Goal: Task Accomplishment & Management: Use online tool/utility

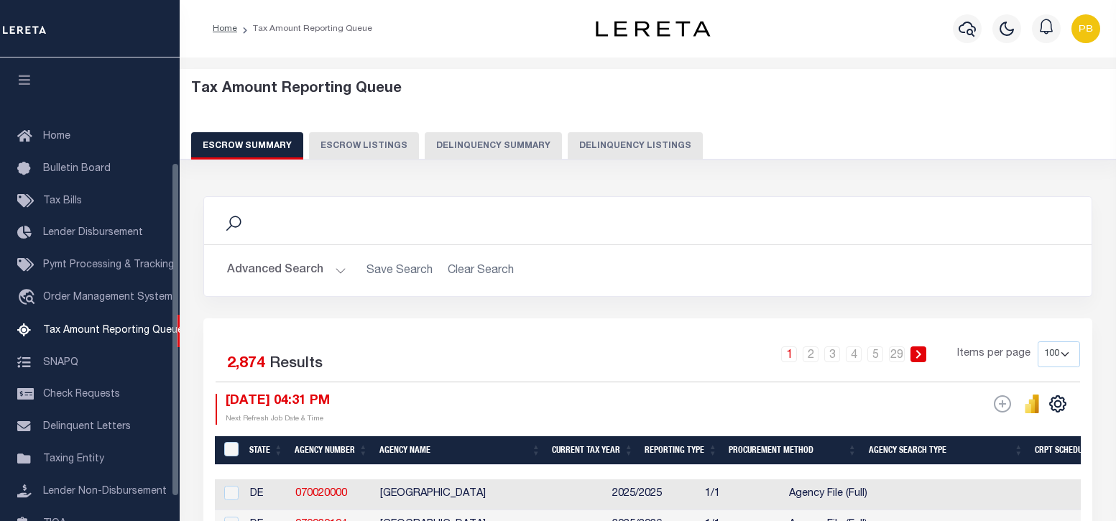
select select "100"
click at [575, 148] on button "Delinquency Listings" at bounding box center [635, 145] width 135 height 27
select select "100"
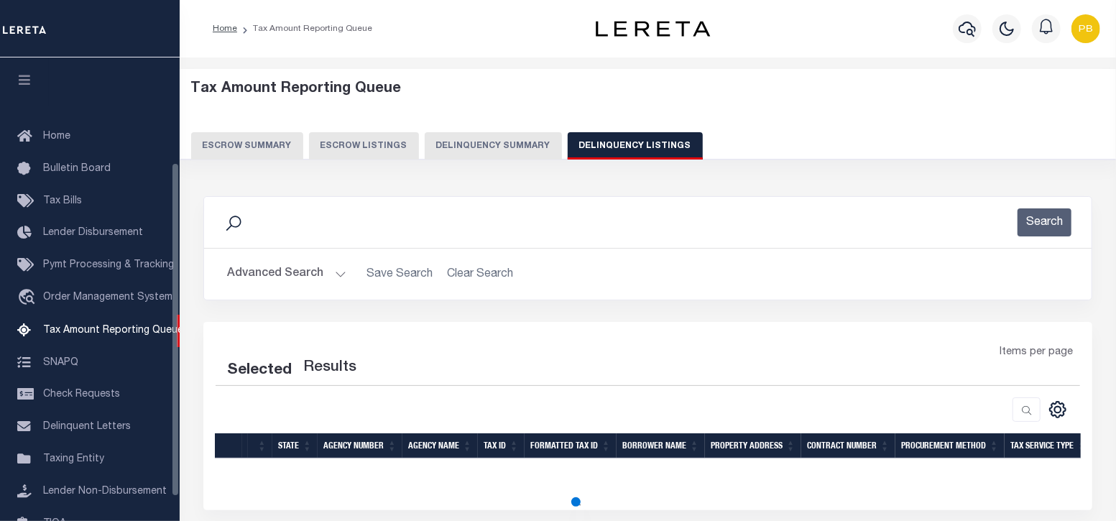
scroll to position [145, 0]
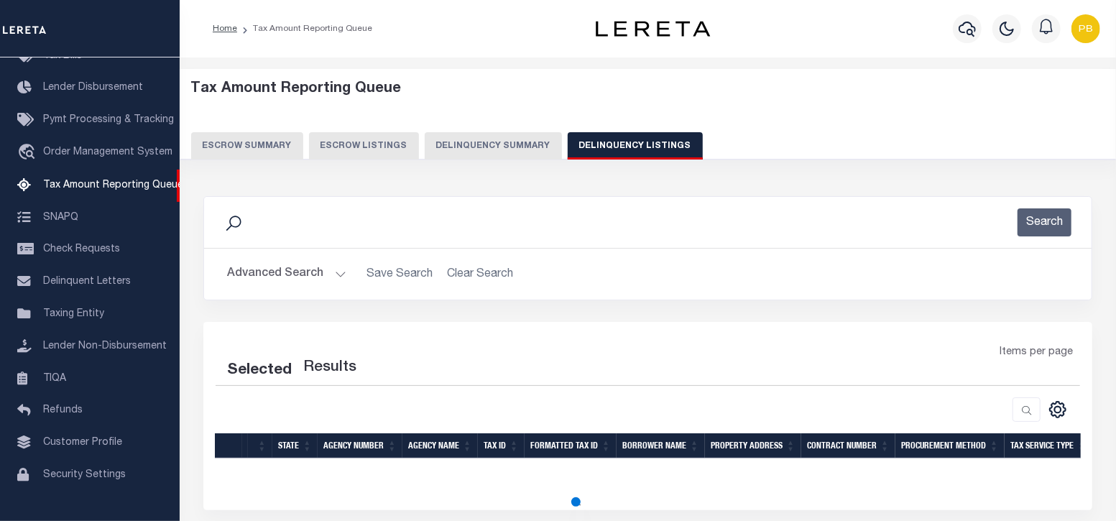
select select "100"
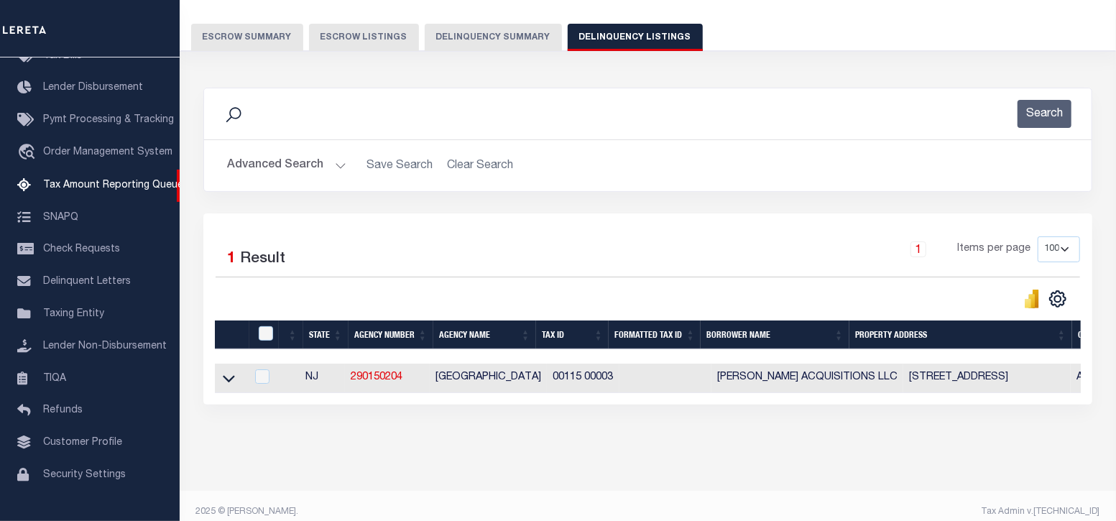
scroll to position [132, 0]
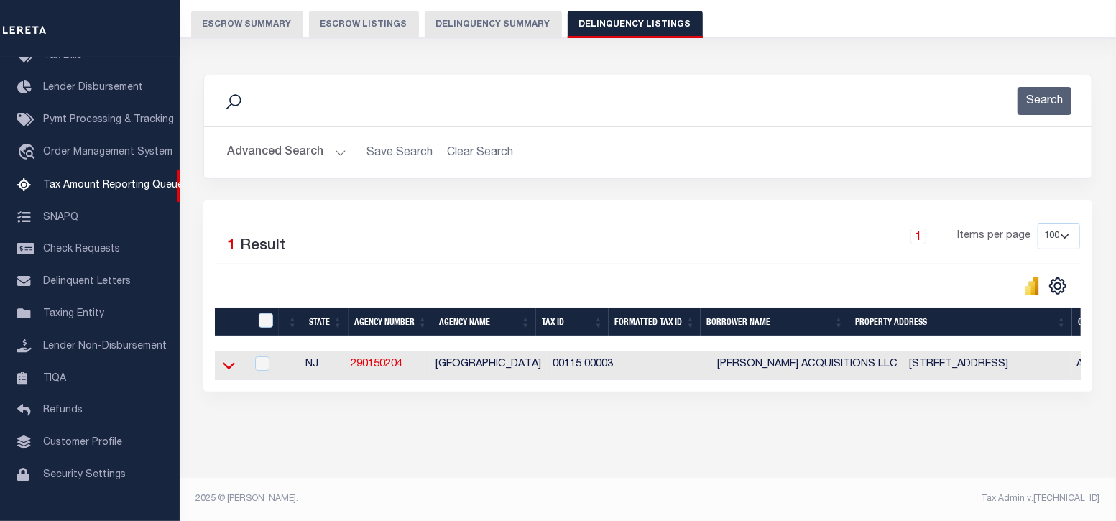
click at [228, 358] on icon at bounding box center [229, 365] width 12 height 15
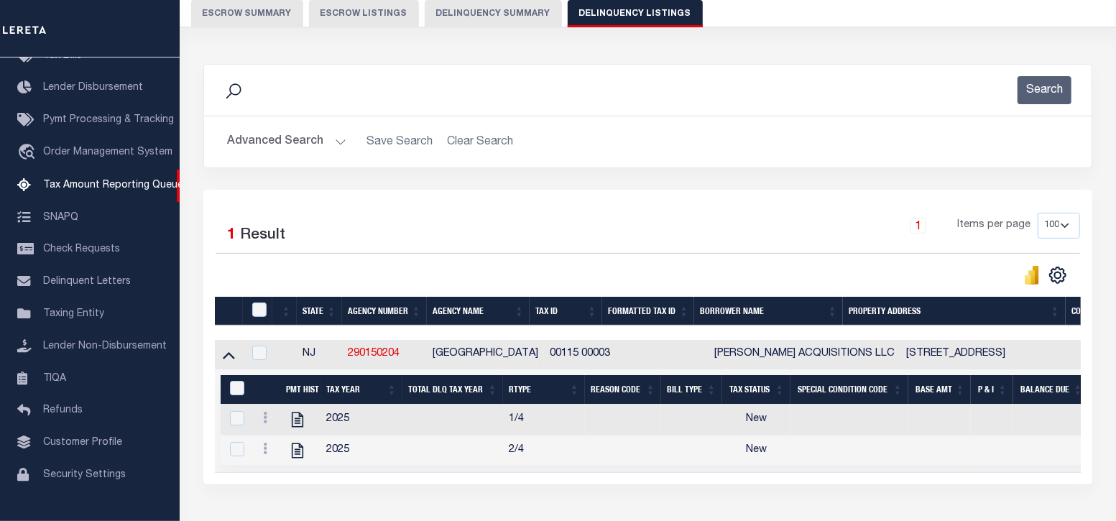
scroll to position [178, 0]
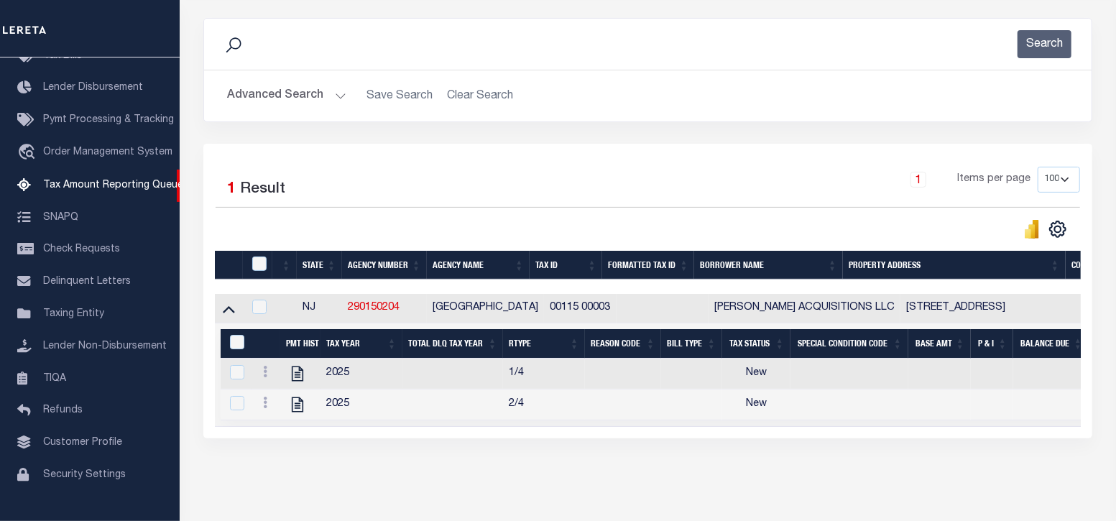
click at [333, 93] on button "Advanced Search" at bounding box center [286, 96] width 119 height 28
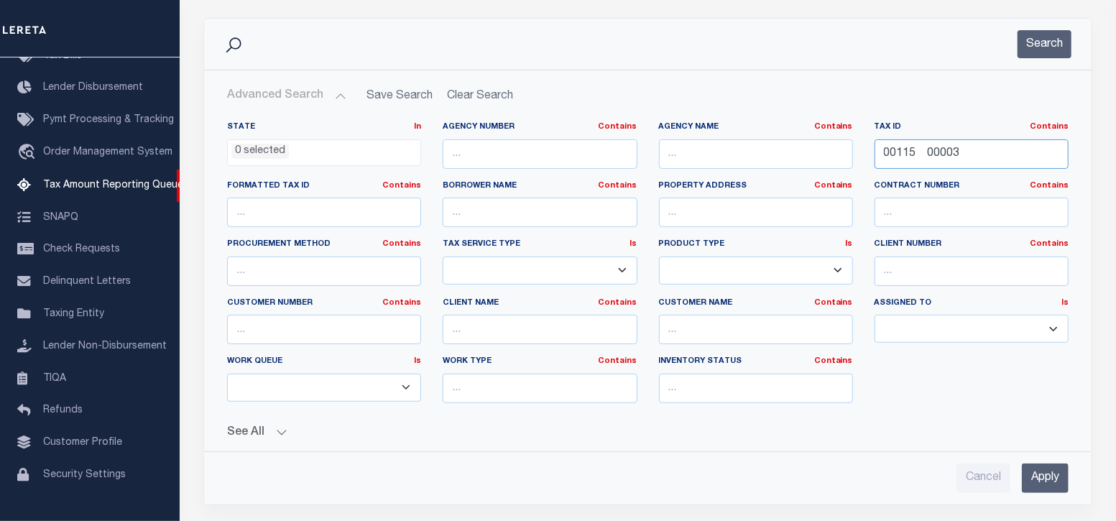
drag, startPoint x: 924, startPoint y: 144, endPoint x: 843, endPoint y: 143, distance: 81.2
click at [843, 143] on div "State In In AK AL AR AZ CA CO CT DC DE FL GA GU HI IA ID IL IN KS [GEOGRAPHIC_D…" at bounding box center [647, 267] width 863 height 293
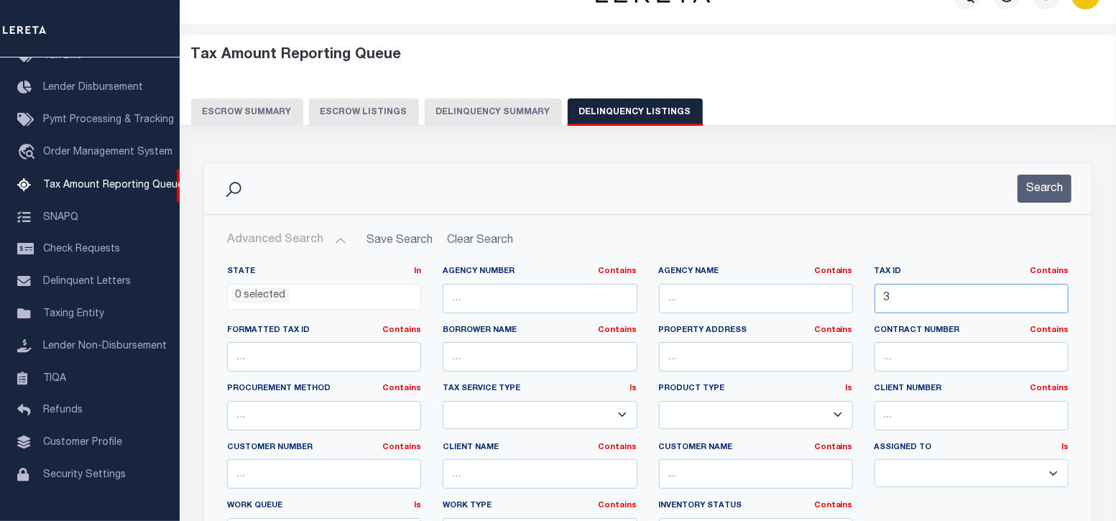
scroll to position [0, 0]
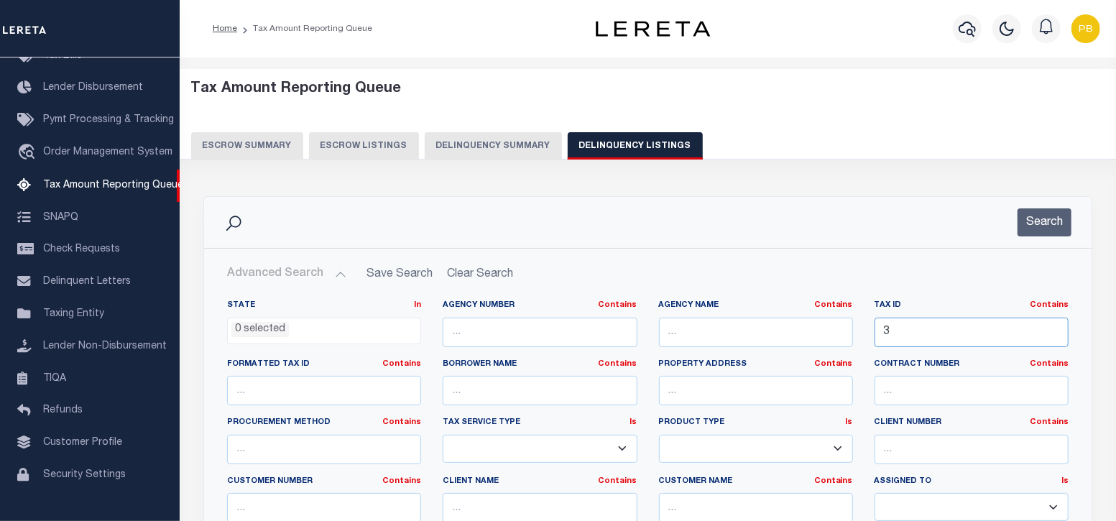
type input "3"
click at [953, 331] on input "3" at bounding box center [971, 332] width 194 height 29
paste input "0041092"
click at [1045, 228] on button "Search" at bounding box center [1044, 222] width 54 height 28
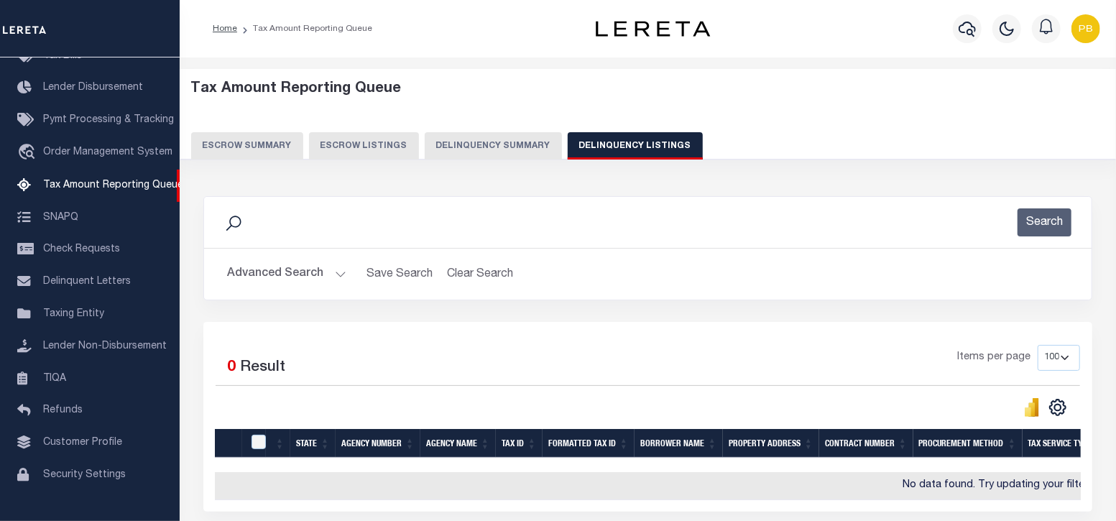
click at [334, 274] on button "Advanced Search" at bounding box center [286, 274] width 119 height 28
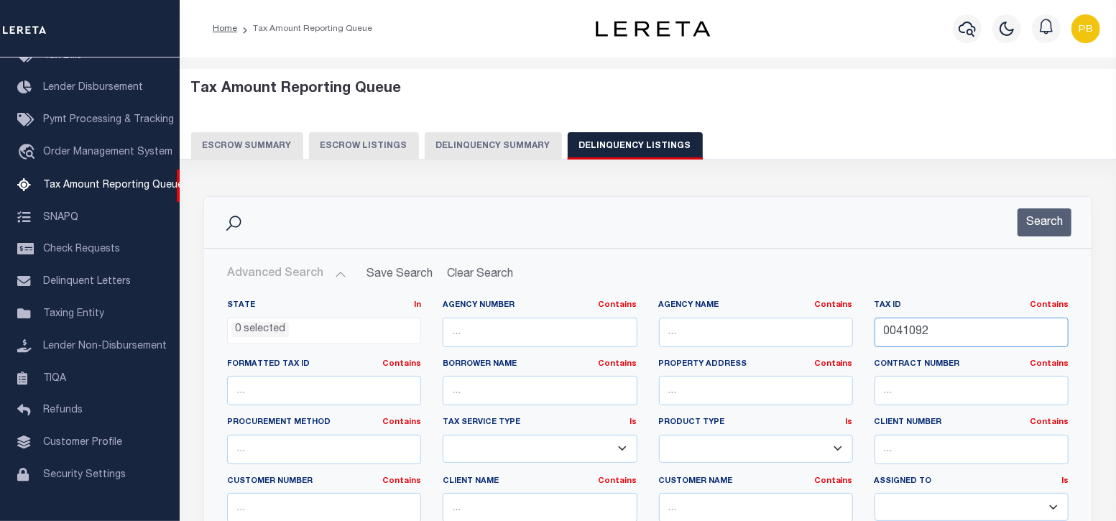
drag, startPoint x: 945, startPoint y: 328, endPoint x: 865, endPoint y: 322, distance: 80.0
click at [865, 322] on div "Tax ID Contains Contains Is 0041092" at bounding box center [972, 329] width 216 height 59
paste input "126918"
type input "0126918"
click at [1032, 211] on button "Search" at bounding box center [1044, 222] width 54 height 28
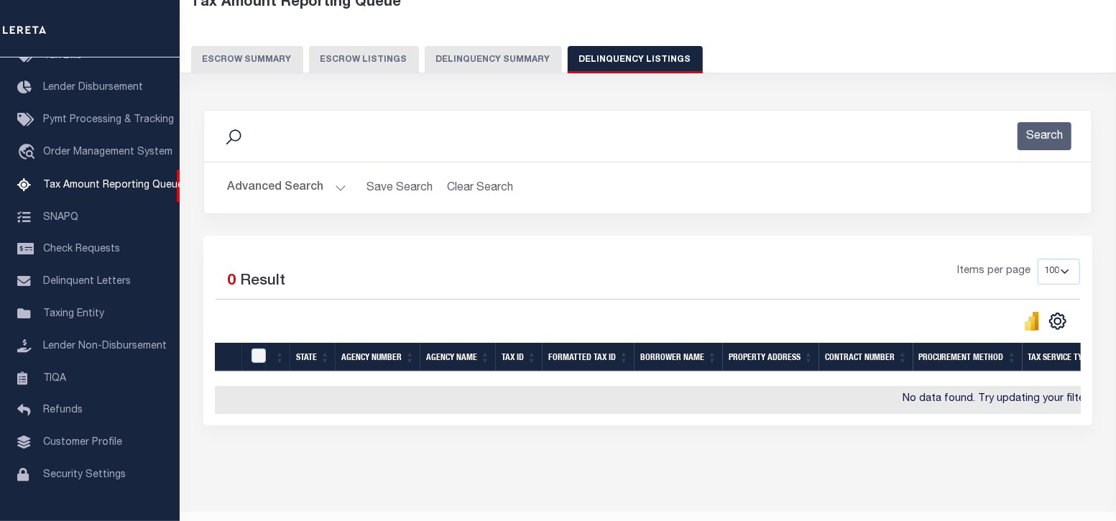
scroll to position [89, 0]
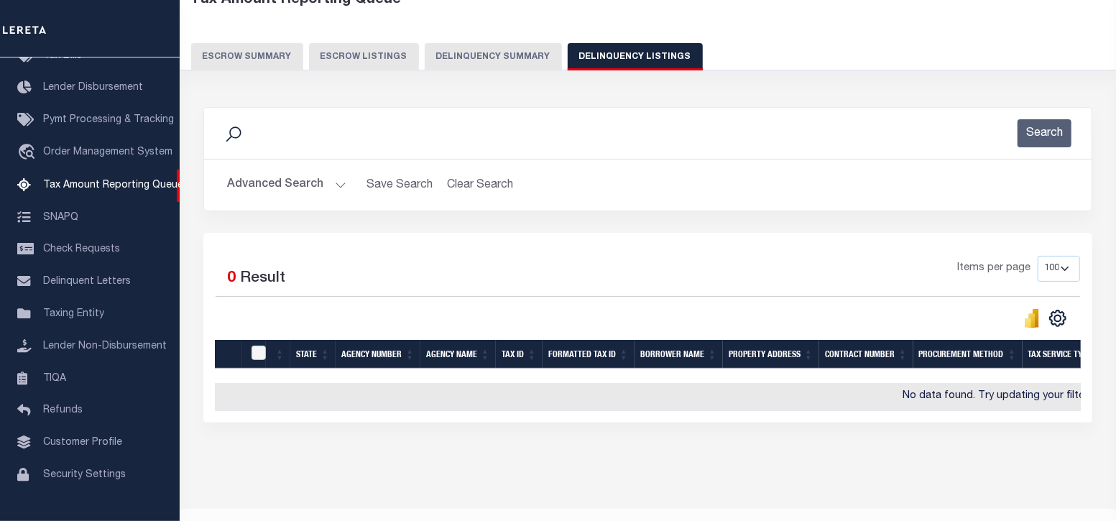
click at [334, 183] on button "Advanced Search" at bounding box center [286, 185] width 119 height 28
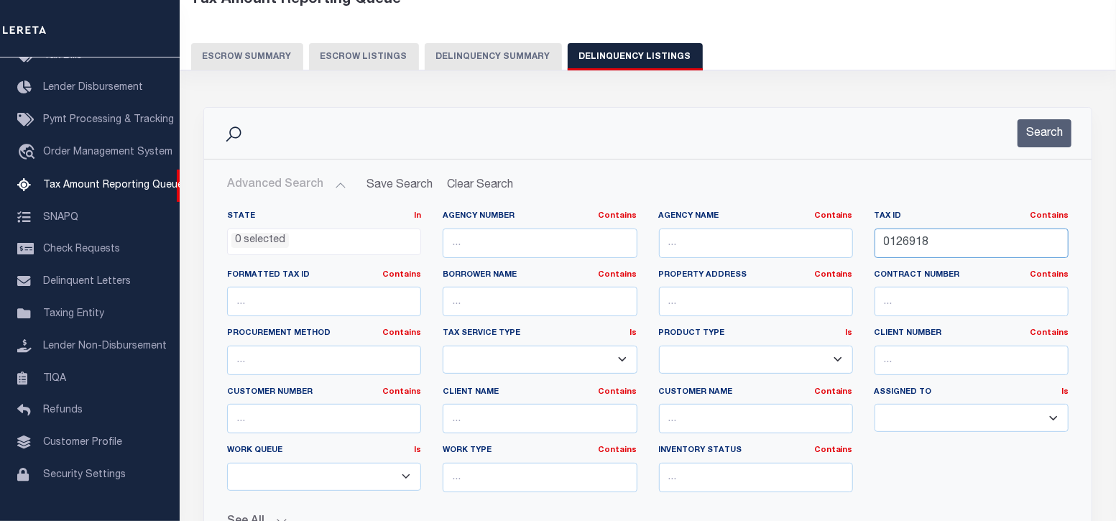
drag, startPoint x: 948, startPoint y: 239, endPoint x: 859, endPoint y: 238, distance: 89.1
click at [859, 238] on div "State In In AK AL AR AZ CA CO CT DC DE FL GA GU HI IA ID IL IN KS [GEOGRAPHIC_D…" at bounding box center [647, 357] width 863 height 293
paste input "text"
click at [964, 241] on input "text" at bounding box center [971, 242] width 194 height 29
paste input "1650124"
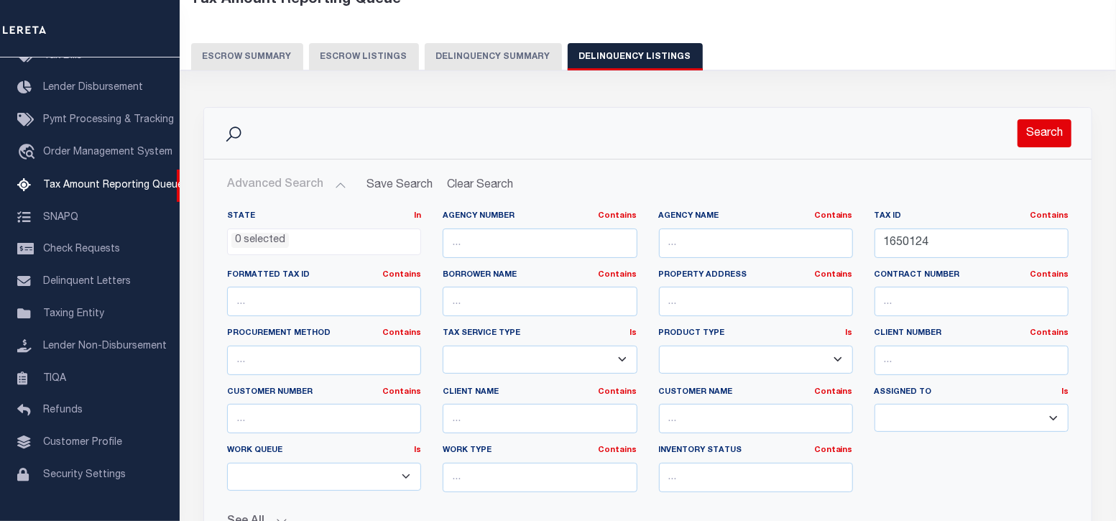
click at [1044, 131] on button "Search" at bounding box center [1044, 133] width 54 height 28
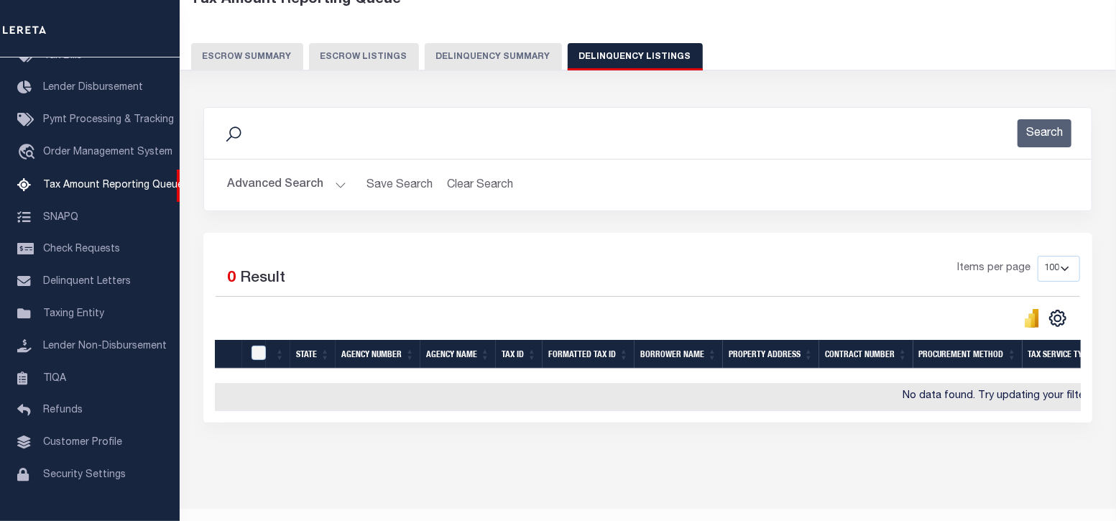
click at [338, 184] on button "Advanced Search" at bounding box center [286, 185] width 119 height 28
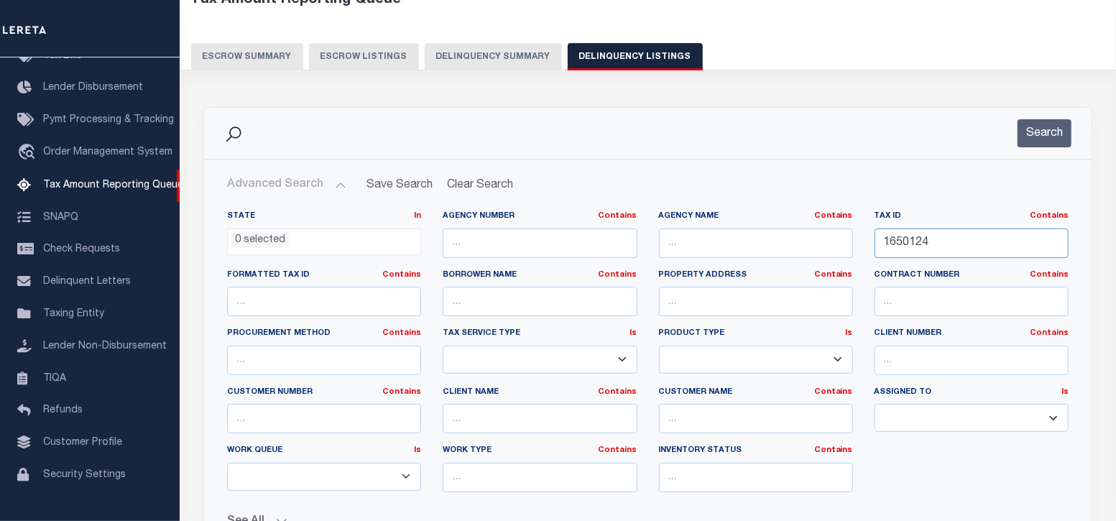
drag, startPoint x: 950, startPoint y: 247, endPoint x: 854, endPoint y: 233, distance: 96.6
click at [854, 233] on div "State In In AK AL AR AZ CA CO CT DC DE FL GA GU HI IA ID IL IN KS [GEOGRAPHIC_D…" at bounding box center [647, 357] width 863 height 293
paste input "5"
click at [1055, 141] on button "Search" at bounding box center [1044, 133] width 54 height 28
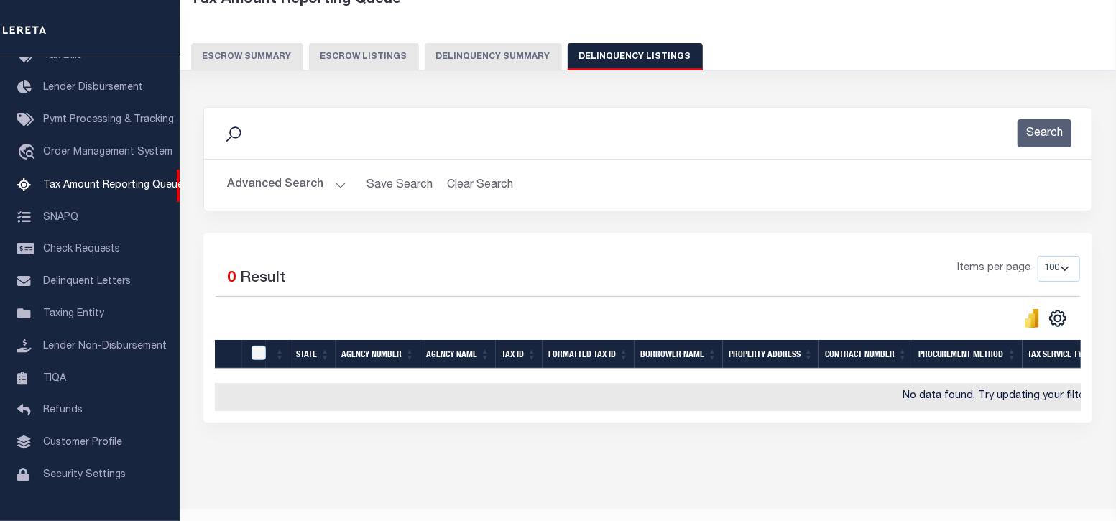
click at [339, 183] on button "Advanced Search" at bounding box center [286, 185] width 119 height 28
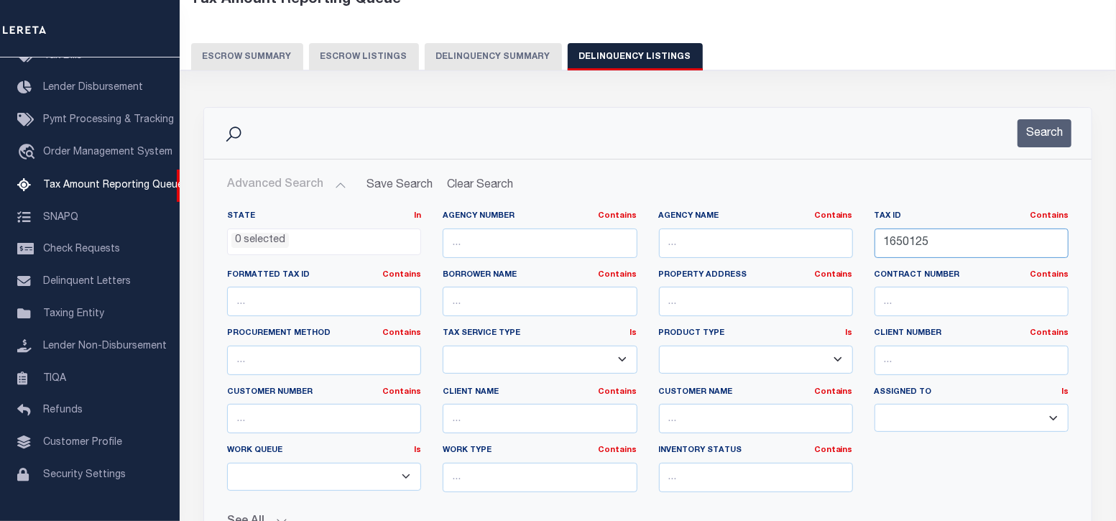
drag, startPoint x: 976, startPoint y: 246, endPoint x: 851, endPoint y: 227, distance: 127.1
click at [851, 227] on div "State In In AK AL AR AZ CA CO CT DC DE FL GA GU HI IA ID IL IN KS [GEOGRAPHIC_D…" at bounding box center [647, 357] width 863 height 293
paste input "6"
click at [1032, 135] on button "Search" at bounding box center [1044, 133] width 54 height 28
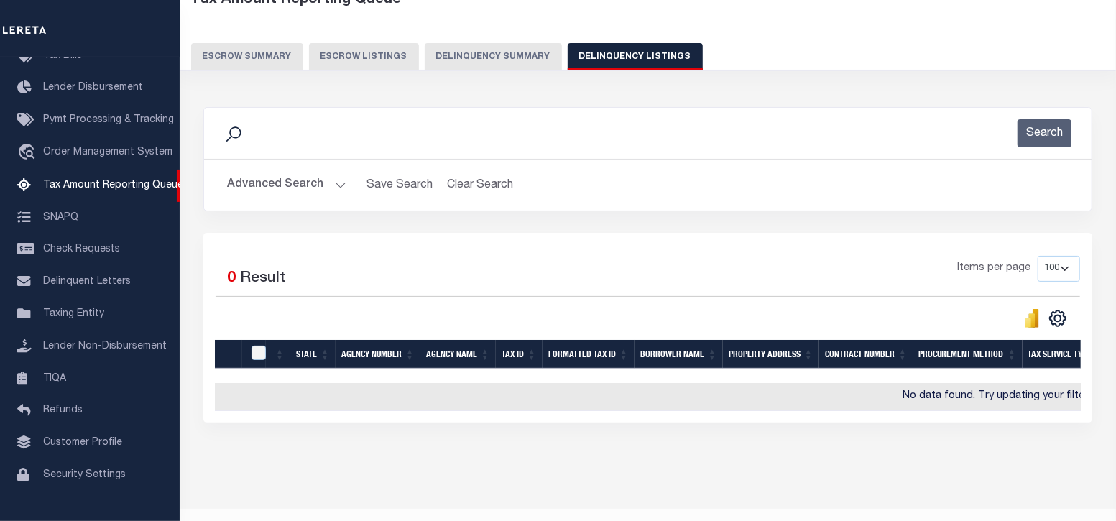
drag, startPoint x: 338, startPoint y: 188, endPoint x: 348, endPoint y: 190, distance: 10.5
click at [338, 188] on button "Advanced Search" at bounding box center [286, 185] width 119 height 28
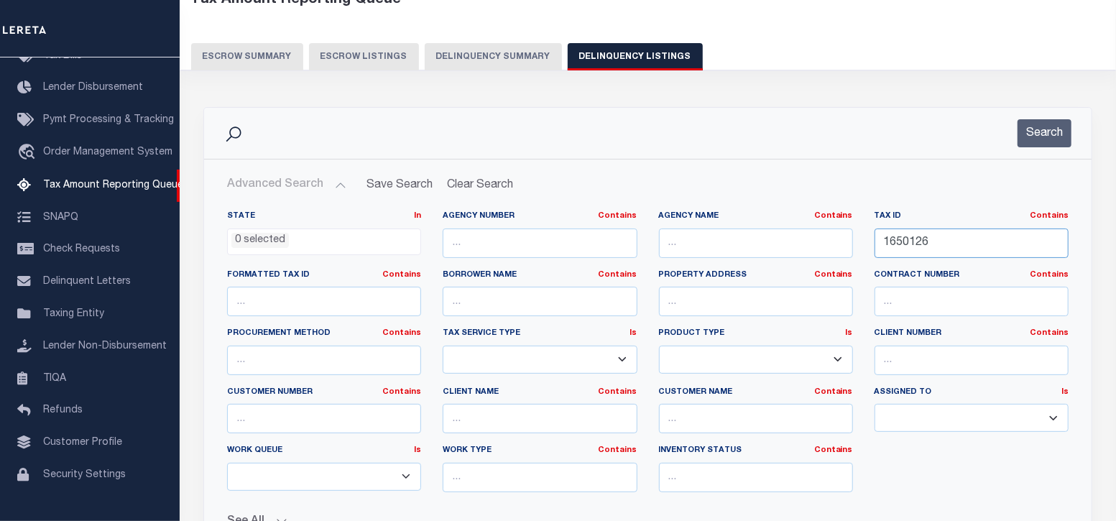
drag, startPoint x: 953, startPoint y: 246, endPoint x: 887, endPoint y: 242, distance: 66.2
click at [887, 242] on input "1650126" at bounding box center [971, 242] width 194 height 29
type input "1"
paste input "00023 00033"
type input "00023 00033"
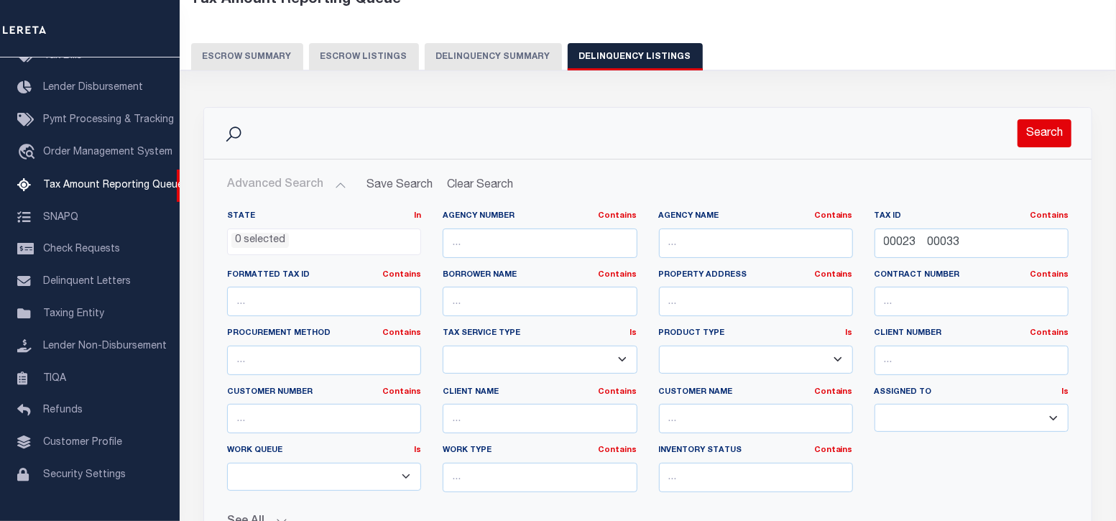
click at [1033, 126] on button "Search" at bounding box center [1044, 133] width 54 height 28
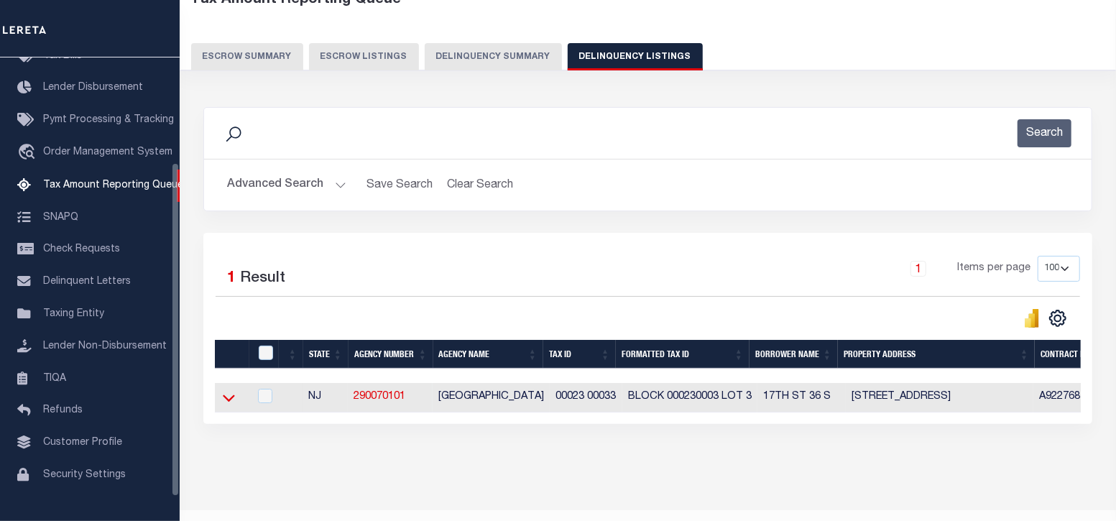
click at [226, 399] on icon at bounding box center [229, 398] width 12 height 7
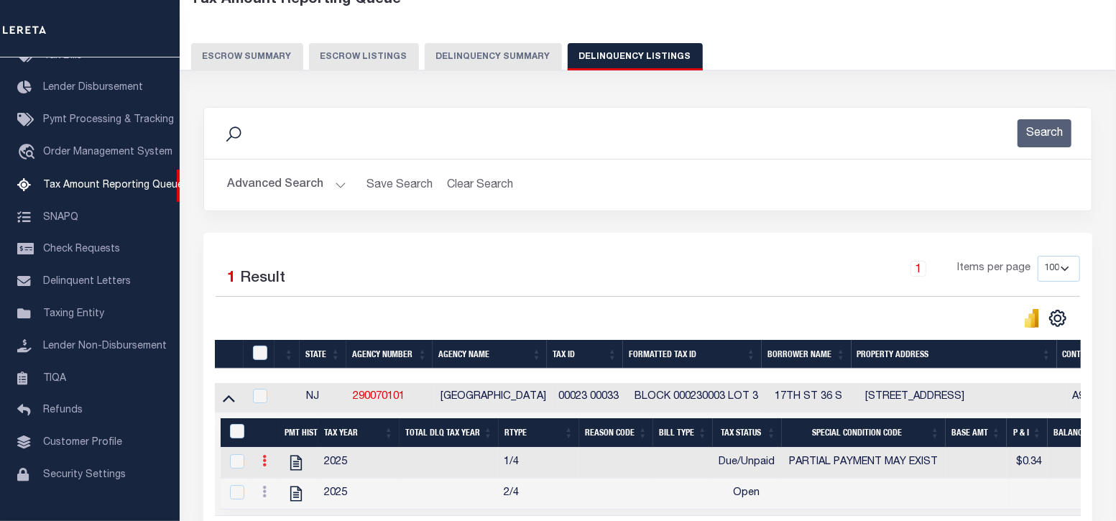
click at [262, 461] on icon at bounding box center [264, 460] width 4 height 11
click at [280, 484] on img "" at bounding box center [281, 484] width 14 height 14
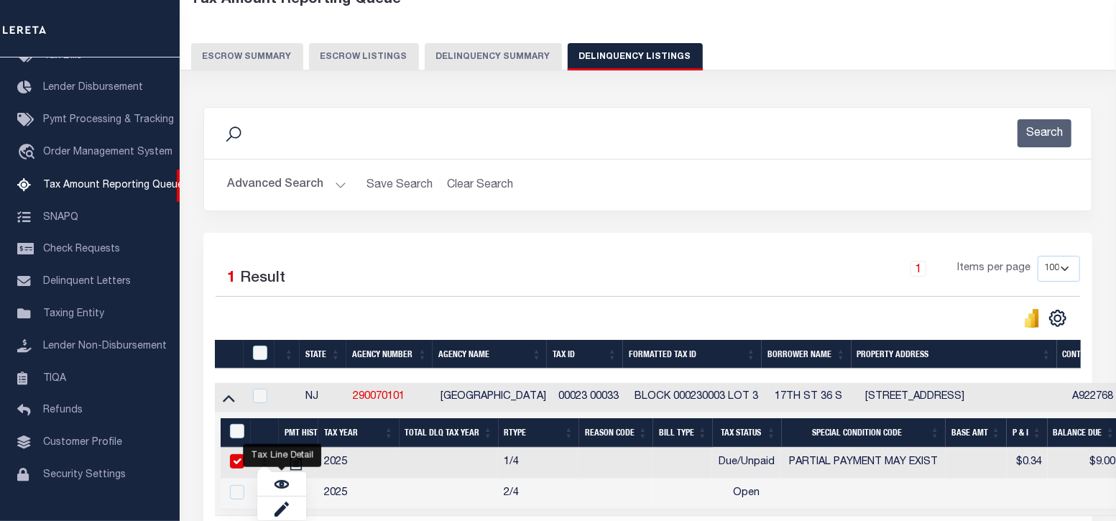
checkbox input "true"
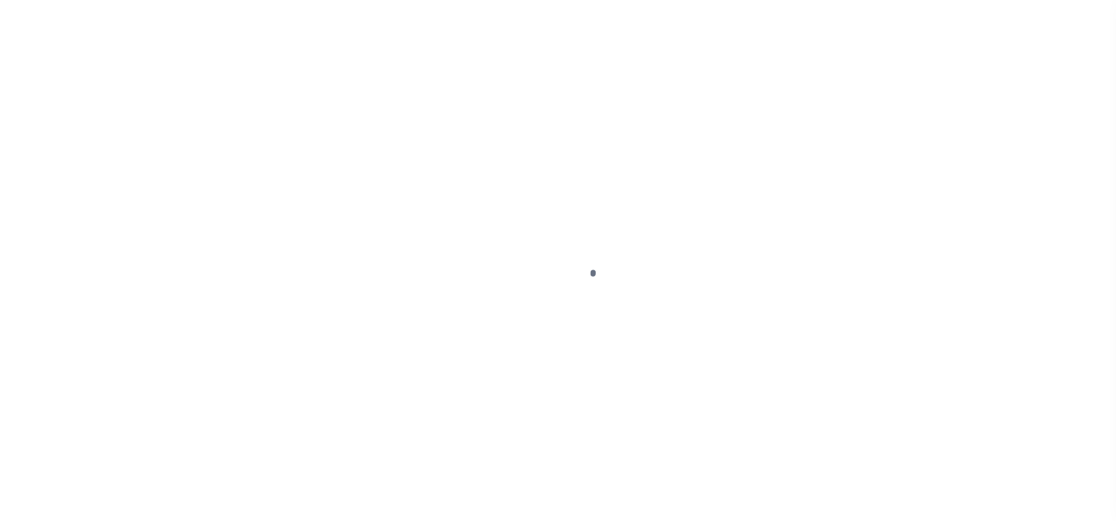
select select "DUE"
select select "15"
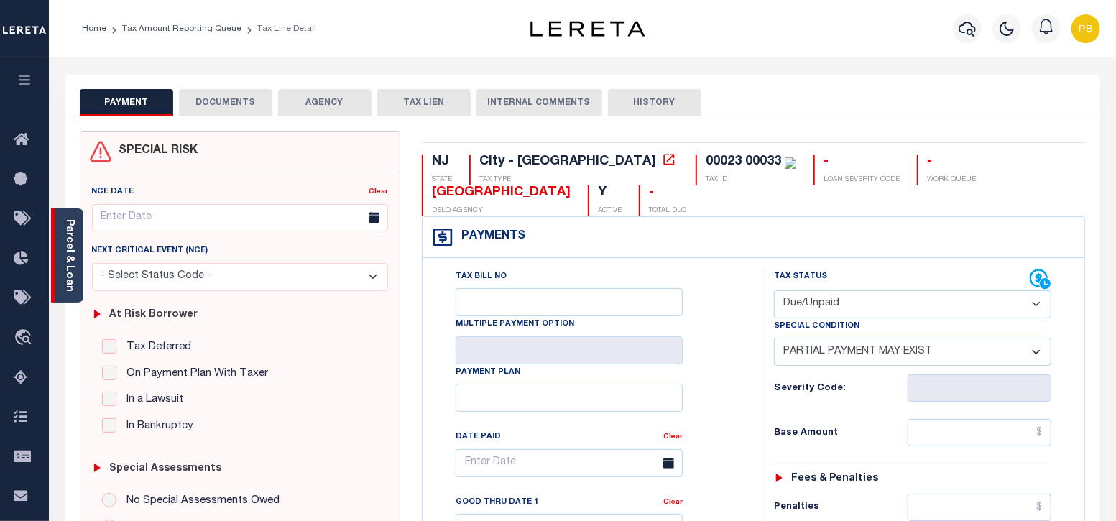
click at [80, 280] on div "Parcel & Loan" at bounding box center [67, 255] width 32 height 94
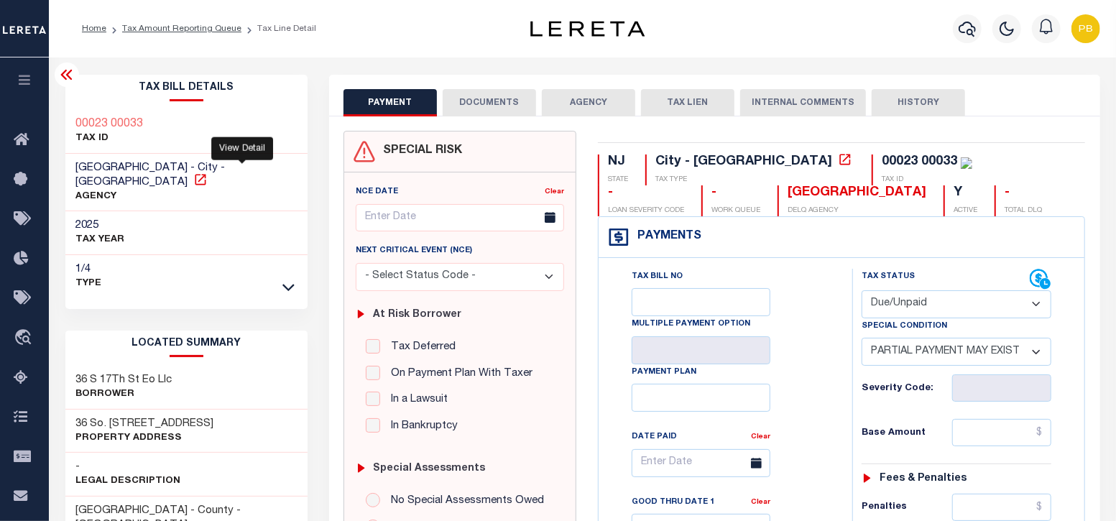
click at [208, 172] on icon at bounding box center [200, 179] width 14 height 14
click at [172, 27] on link "Tax Amount Reporting Queue" at bounding box center [181, 28] width 119 height 9
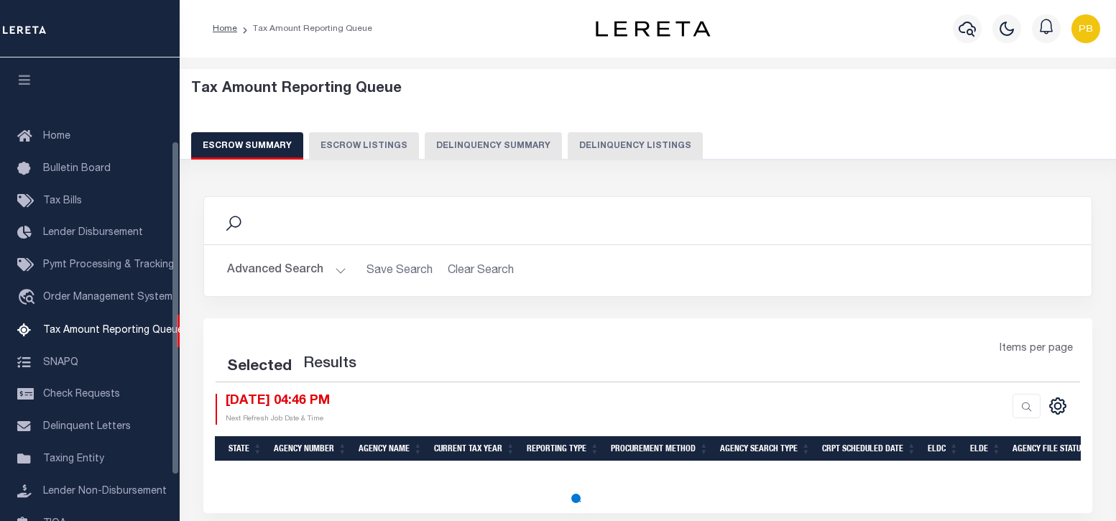
click at [655, 143] on button "Delinquency Listings" at bounding box center [635, 145] width 135 height 27
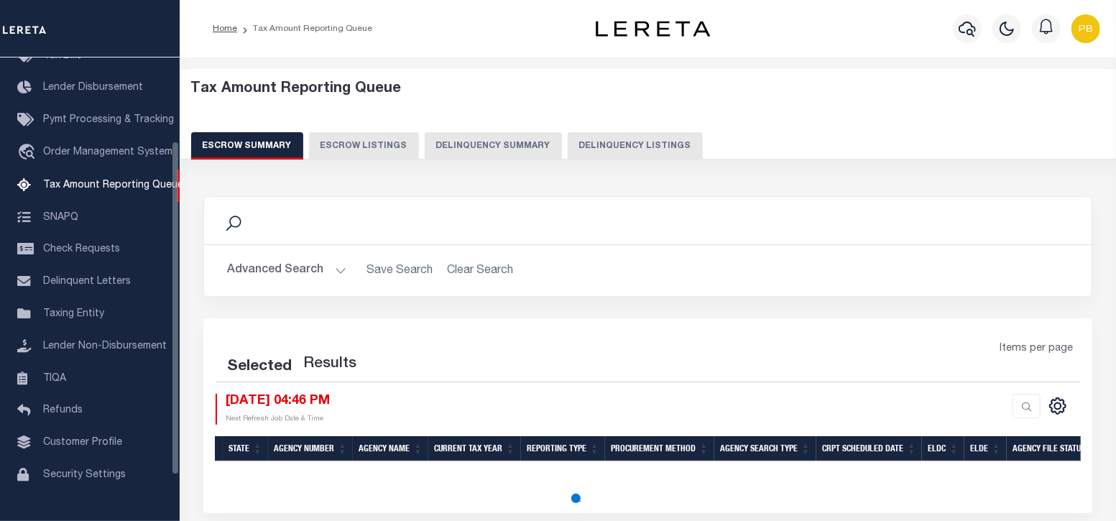
select select "100"
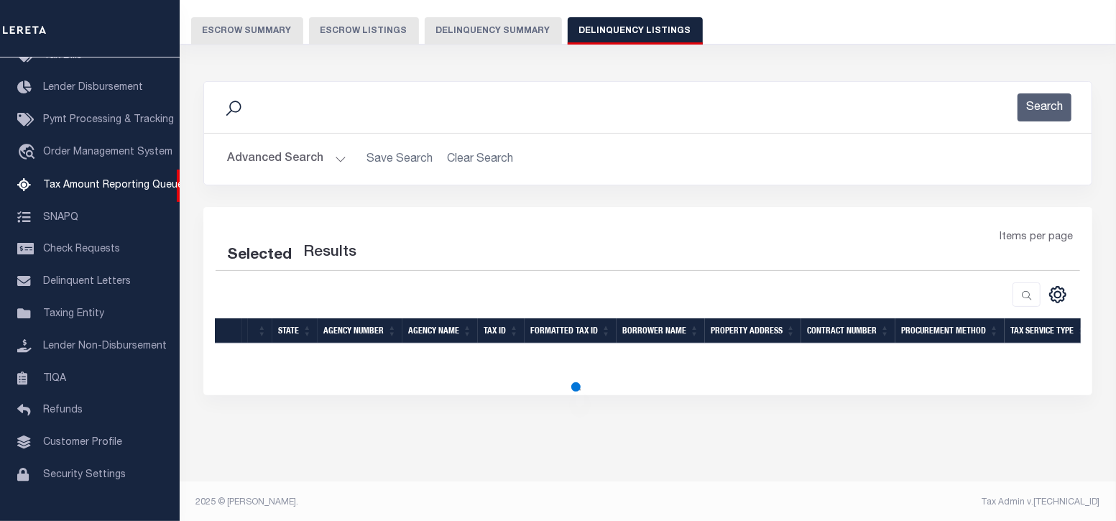
select select "100"
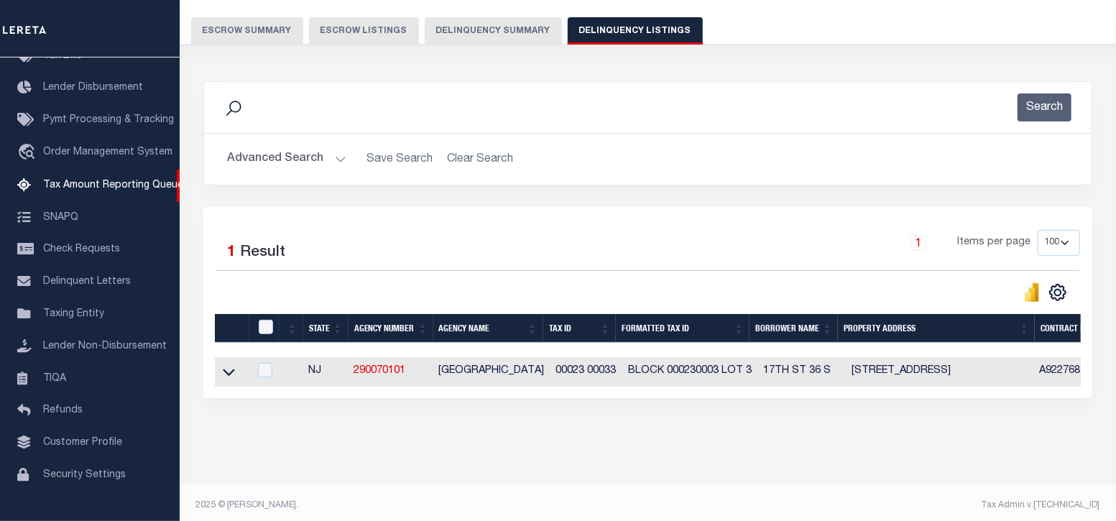
scroll to position [118, 0]
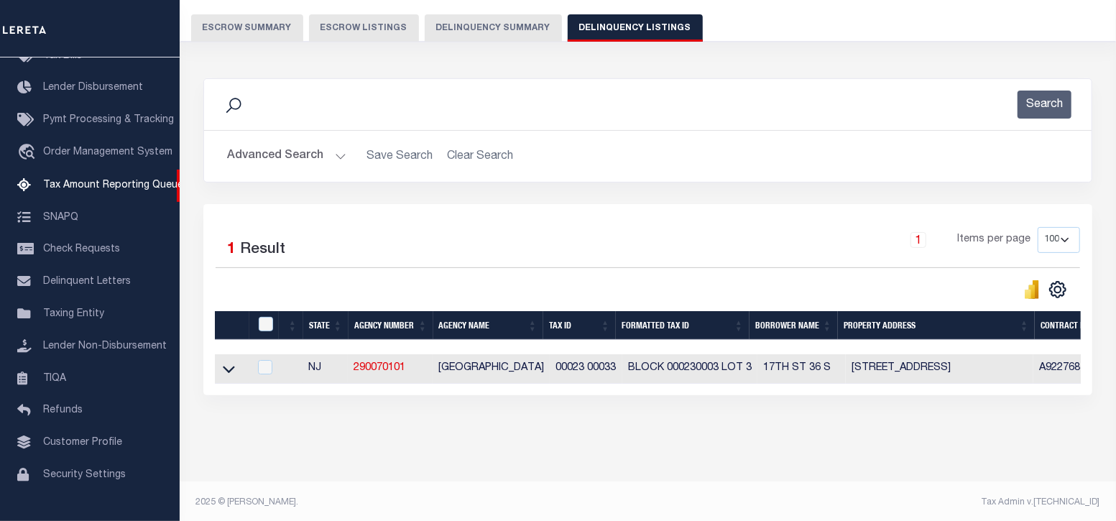
click at [338, 154] on button "Advanced Search" at bounding box center [286, 156] width 119 height 28
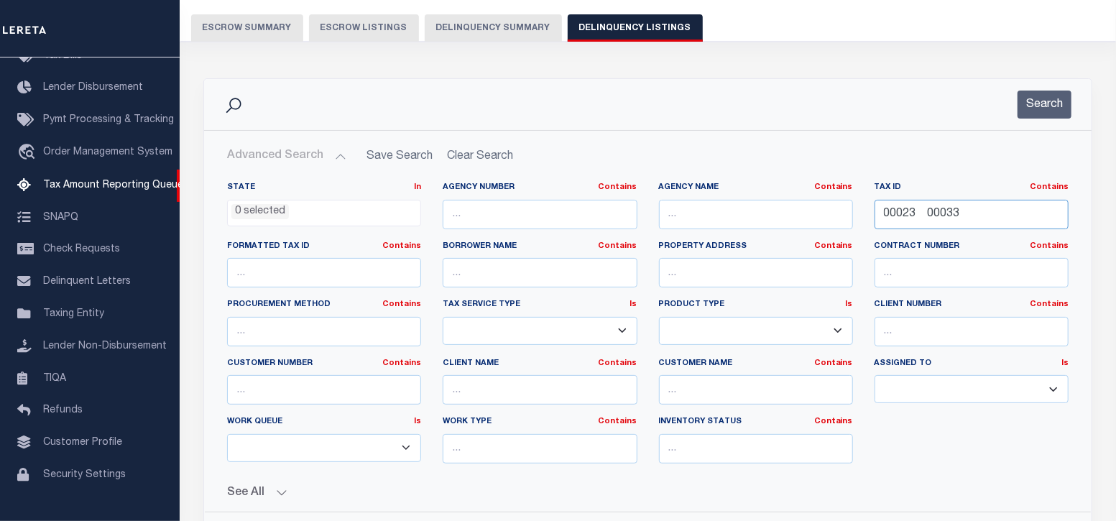
drag, startPoint x: 974, startPoint y: 220, endPoint x: 846, endPoint y: 213, distance: 128.8
click at [846, 213] on div "State In In AK AL AR AZ CA CO CT DC DE FL GA GU HI IA ID IL IN KS [GEOGRAPHIC_D…" at bounding box center [647, 328] width 863 height 293
paste input "36 0000"
type input "00036 00003"
click at [1033, 102] on button "Search" at bounding box center [1044, 105] width 54 height 28
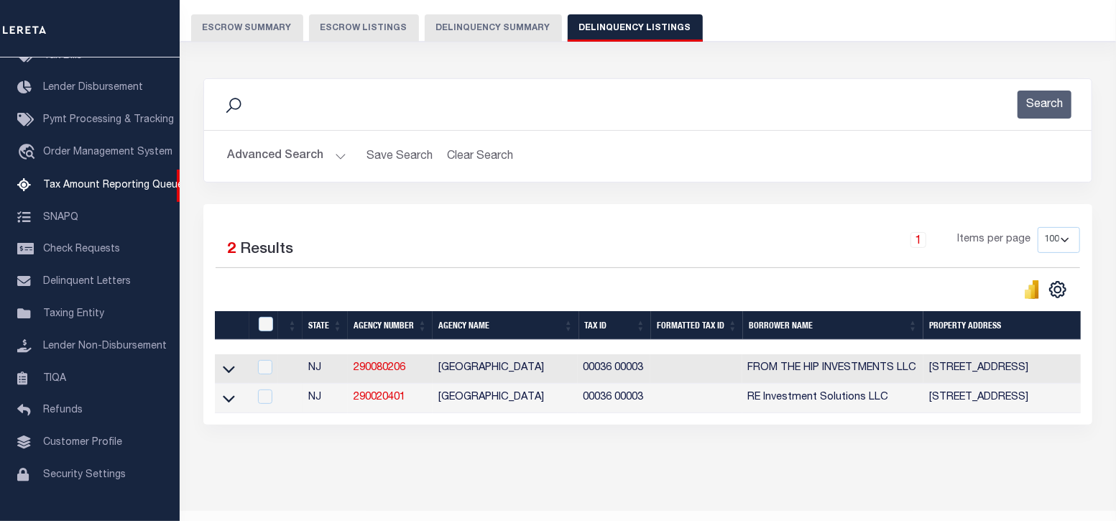
drag, startPoint x: 232, startPoint y: 367, endPoint x: 322, endPoint y: 336, distance: 95.0
click at [232, 367] on icon at bounding box center [229, 368] width 12 height 15
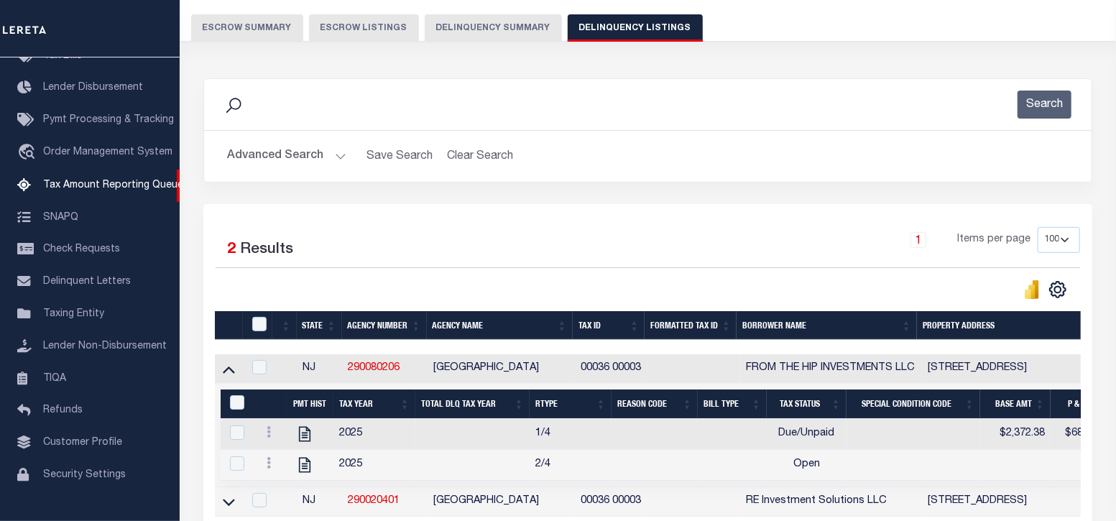
scroll to position [266, 0]
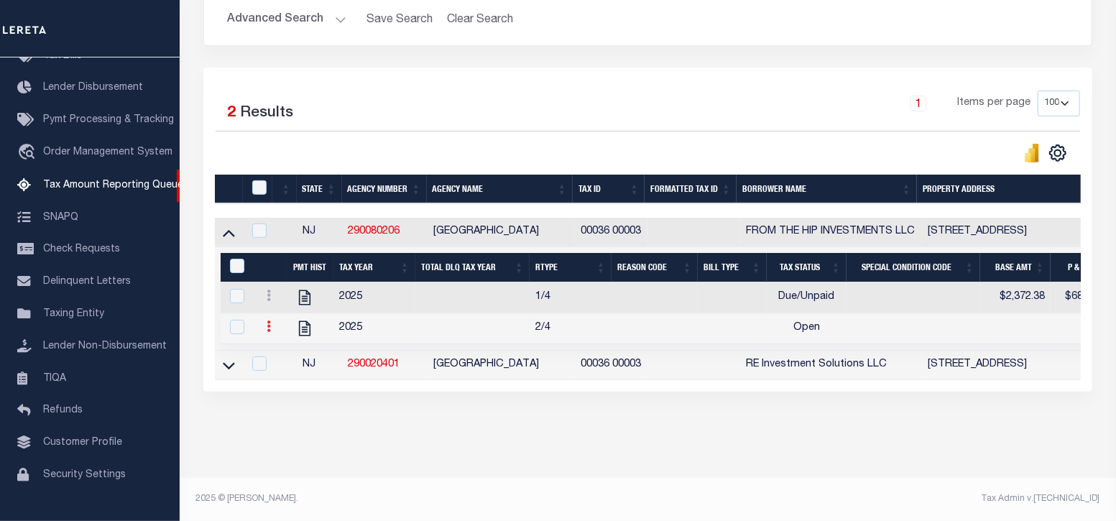
click at [267, 320] on icon at bounding box center [269, 325] width 4 height 11
click at [291, 349] on img "" at bounding box center [286, 350] width 14 height 14
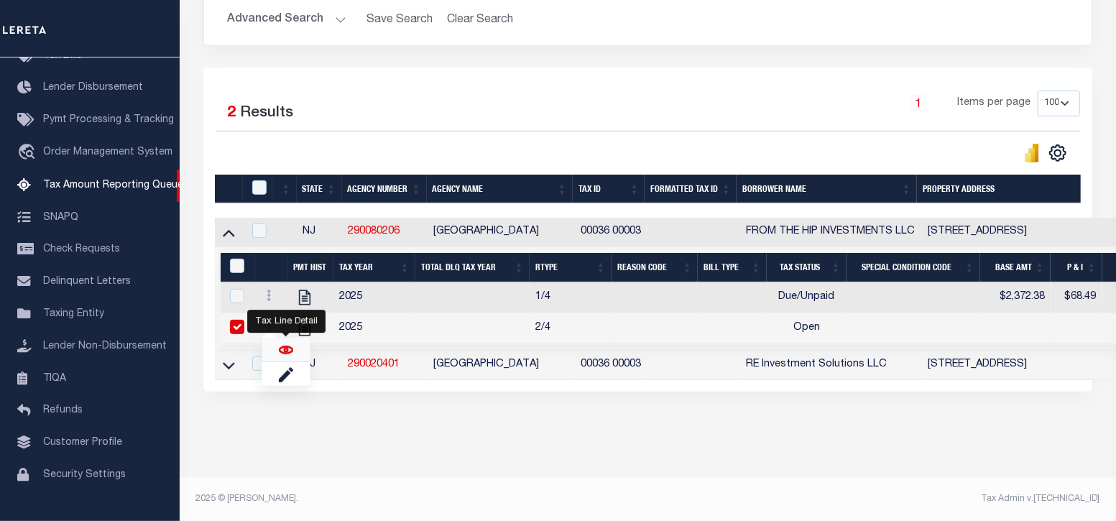
checkbox input "true"
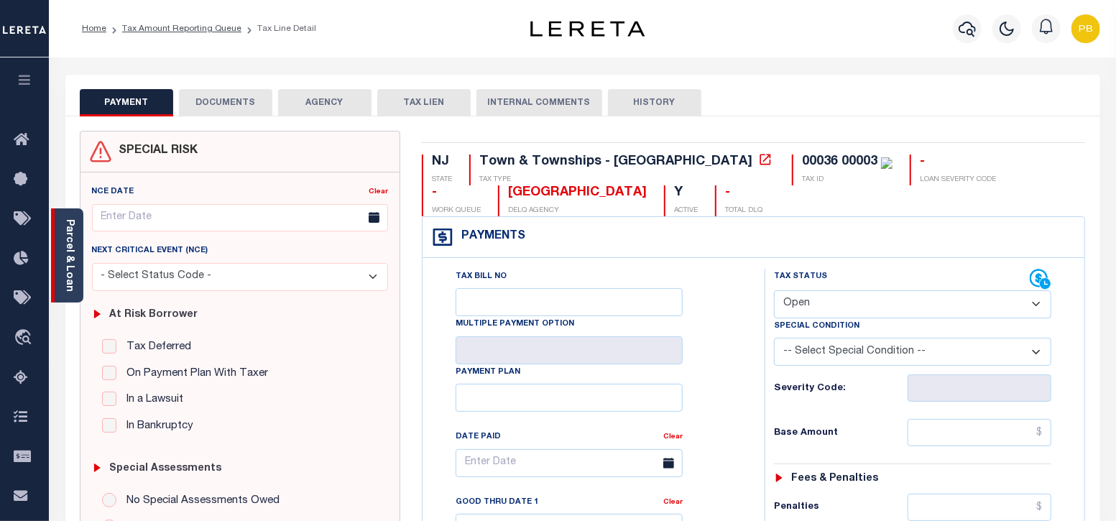
click at [73, 252] on link "Parcel & Loan" at bounding box center [69, 255] width 10 height 73
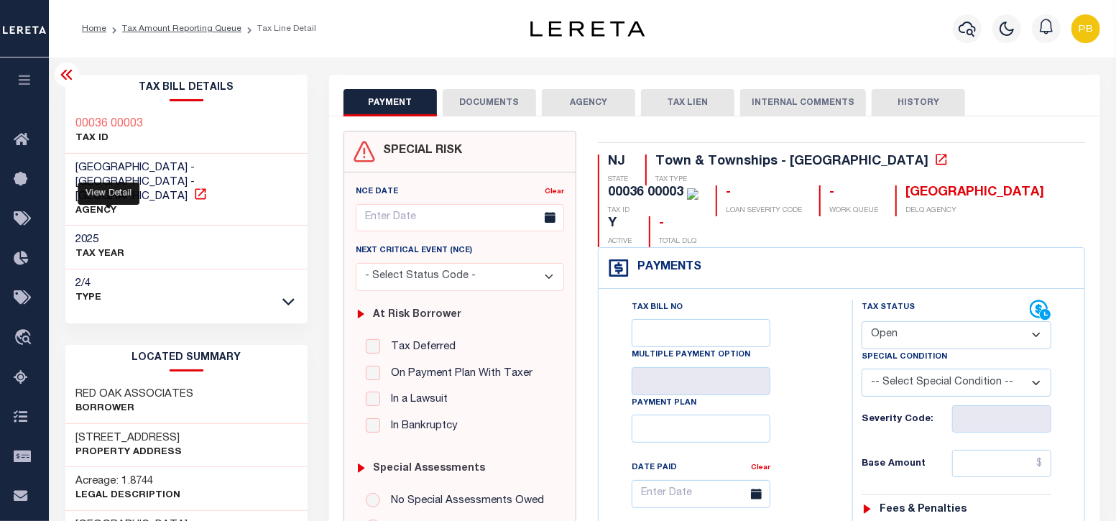
click at [193, 187] on icon at bounding box center [200, 194] width 14 height 14
drag, startPoint x: 74, startPoint y: 422, endPoint x: 183, endPoint y: 421, distance: 109.2
click at [183, 424] on div "761 CARTERET AVE Property Address" at bounding box center [186, 446] width 243 height 44
copy h3 "761 CARTERET AVE"
click at [926, 321] on select "- Select Status Code - Open Due/Unpaid Paid Incomplete No Tax Due Internal Refu…" at bounding box center [956, 335] width 190 height 28
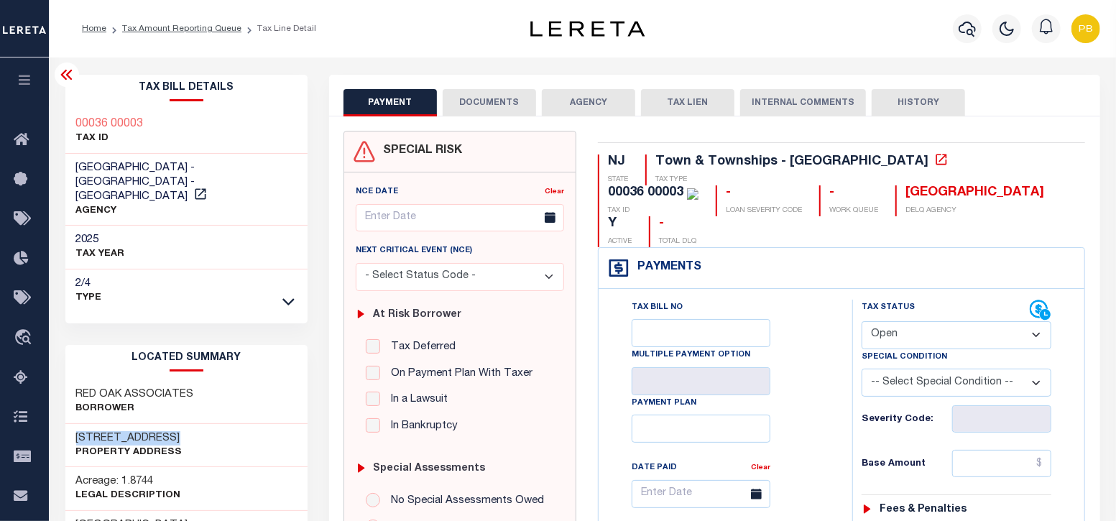
select select "PYD"
click at [861, 321] on select "- Select Status Code - Open Due/Unpaid Paid Incomplete No Tax Due Internal Refu…" at bounding box center [956, 335] width 190 height 28
type input "[DATE]"
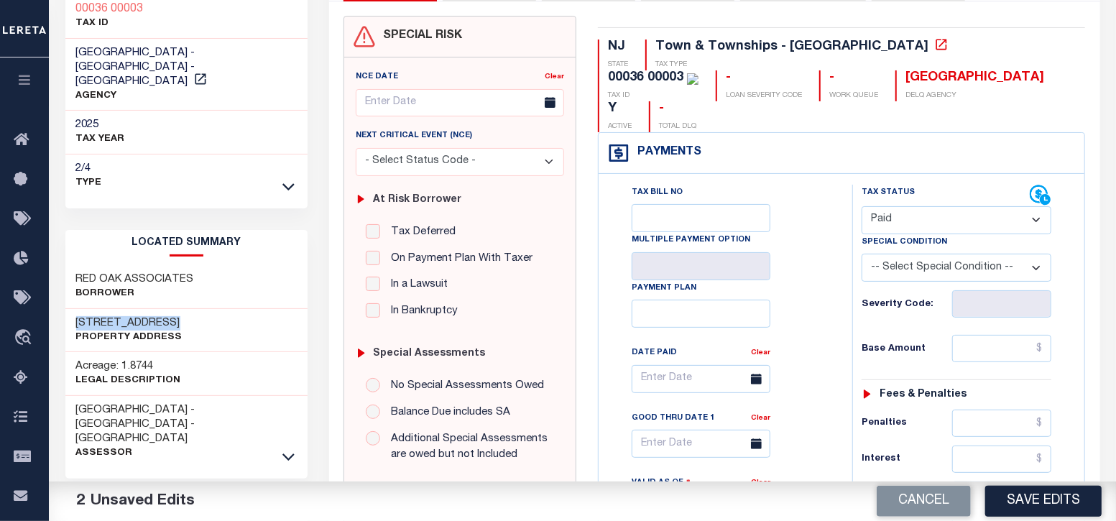
scroll to position [179, 0]
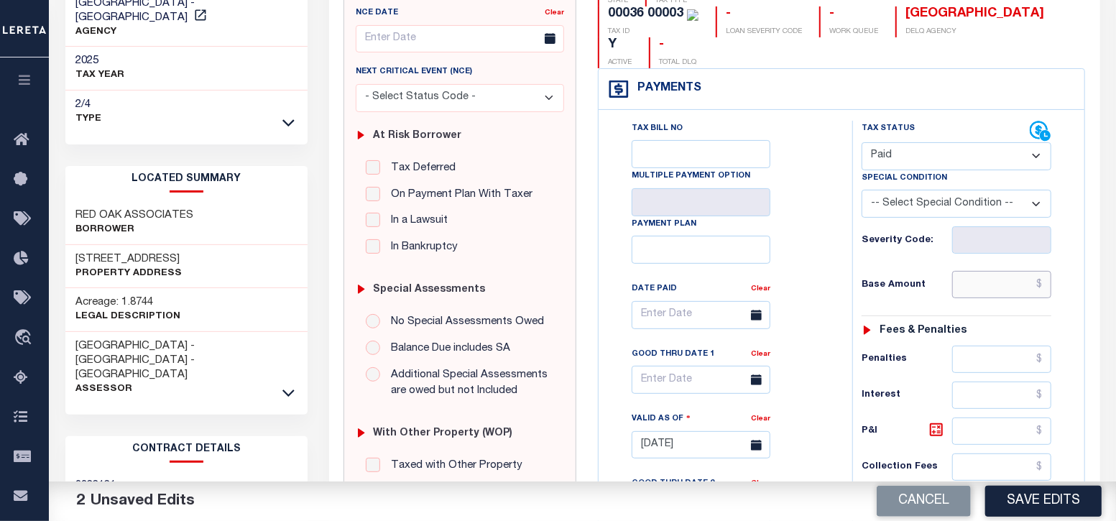
click at [993, 271] on input "text" at bounding box center [1002, 284] width 100 height 27
drag, startPoint x: 898, startPoint y: 121, endPoint x: 902, endPoint y: 134, distance: 13.4
click at [898, 142] on select "- Select Status Code - Open Due/Unpaid Paid Incomplete No Tax Due Internal Refu…" at bounding box center [956, 156] width 190 height 28
select select "DUE"
click at [861, 142] on select "- Select Status Code - Open Due/Unpaid Paid Incomplete No Tax Due Internal Refu…" at bounding box center [956, 156] width 190 height 28
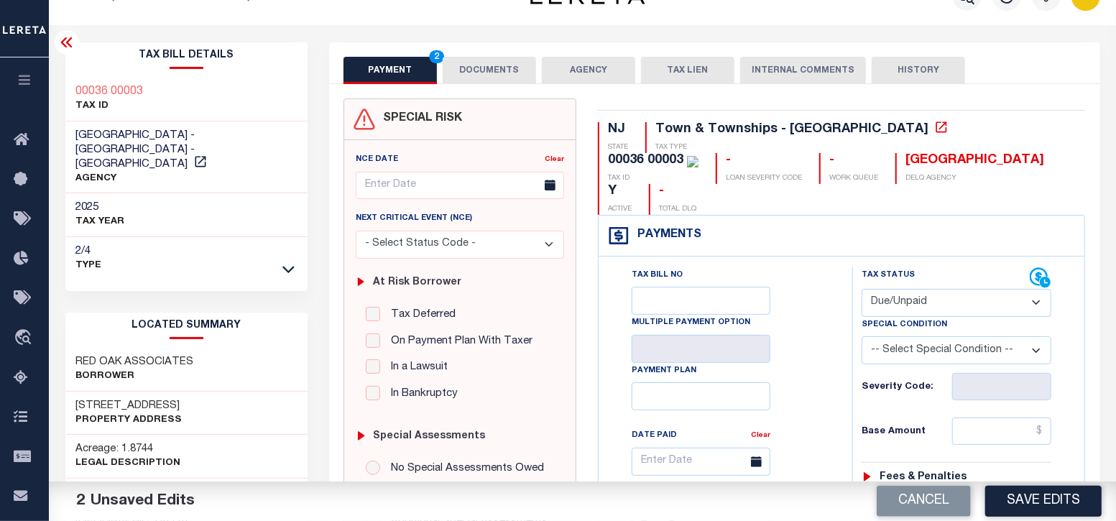
scroll to position [0, 0]
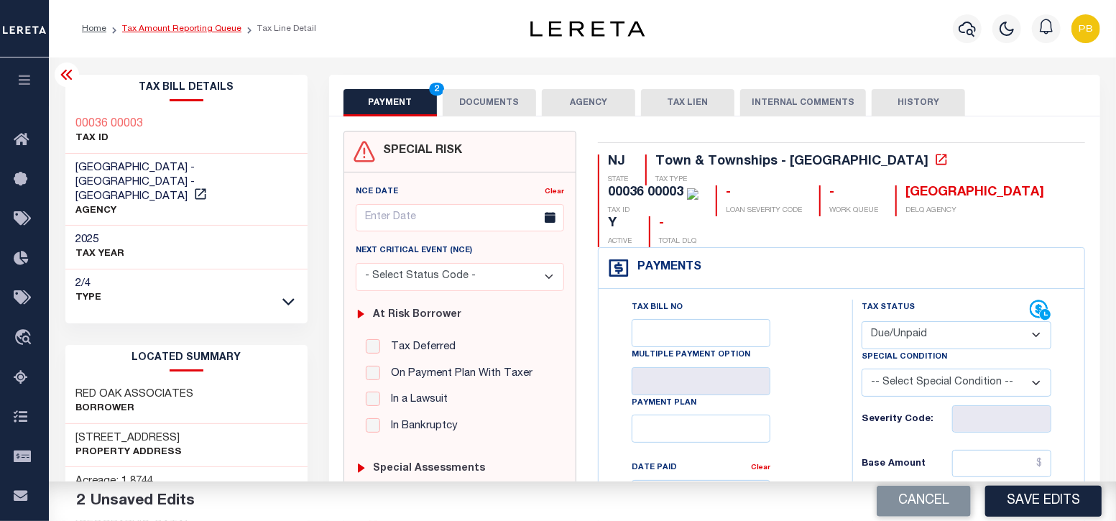
click at [211, 30] on link "Tax Amount Reporting Queue" at bounding box center [181, 28] width 119 height 9
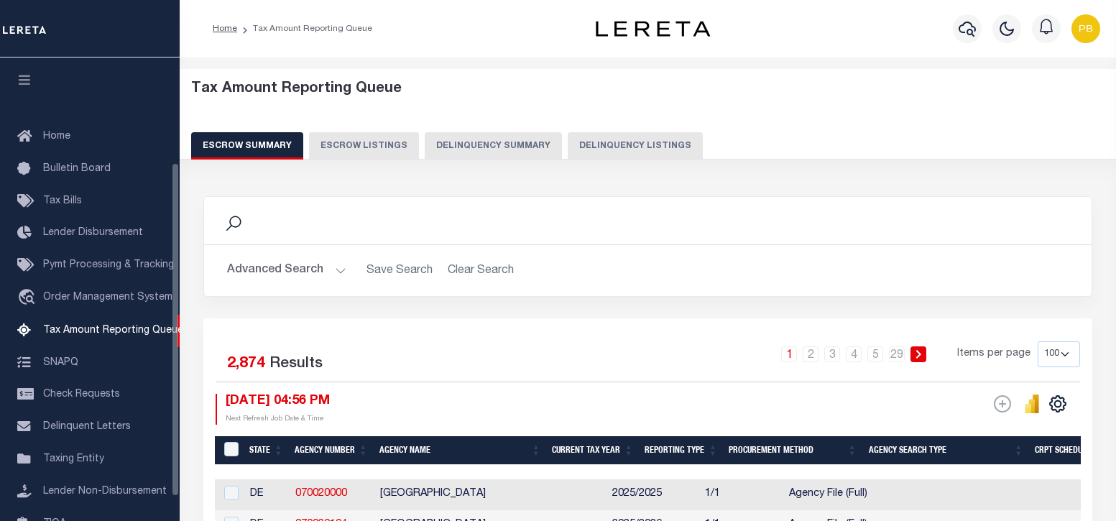
click at [573, 145] on button "Delinquency Listings" at bounding box center [635, 145] width 135 height 27
select select "100"
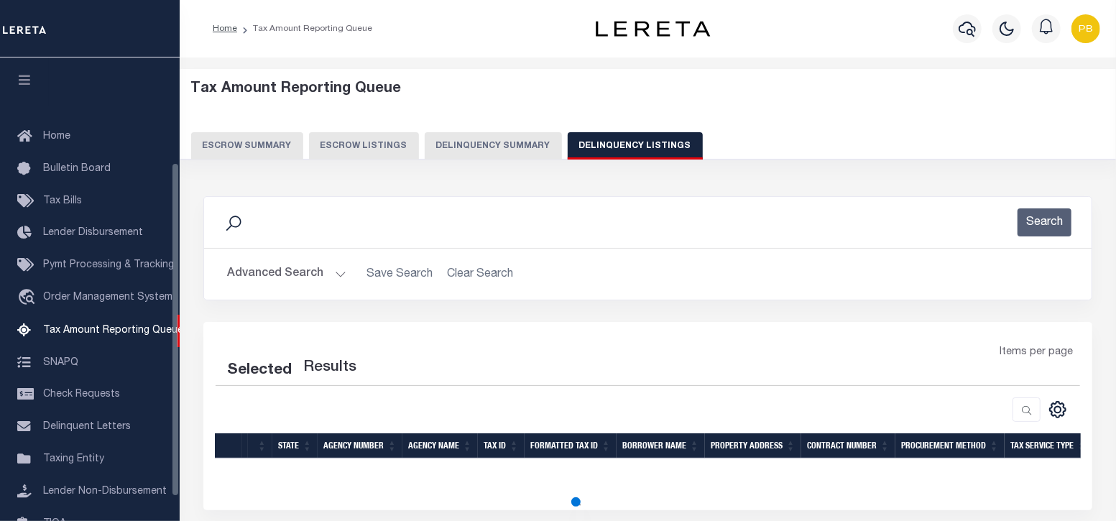
scroll to position [145, 0]
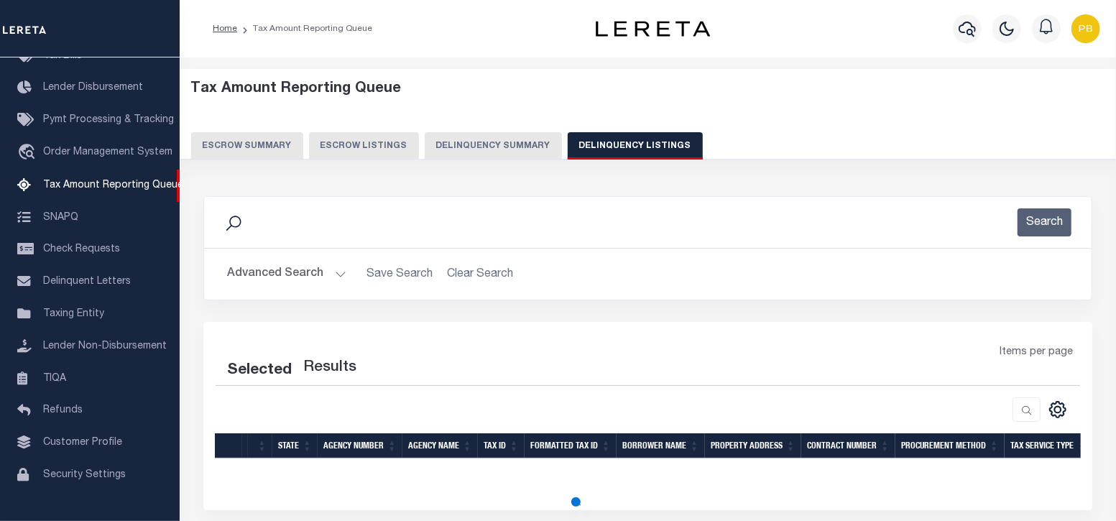
select select "100"
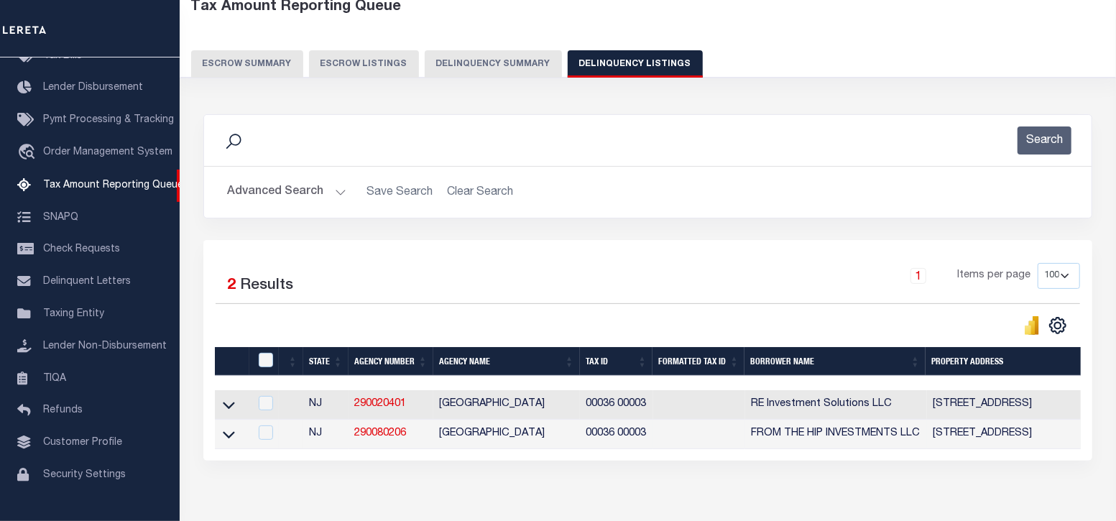
scroll to position [162, 0]
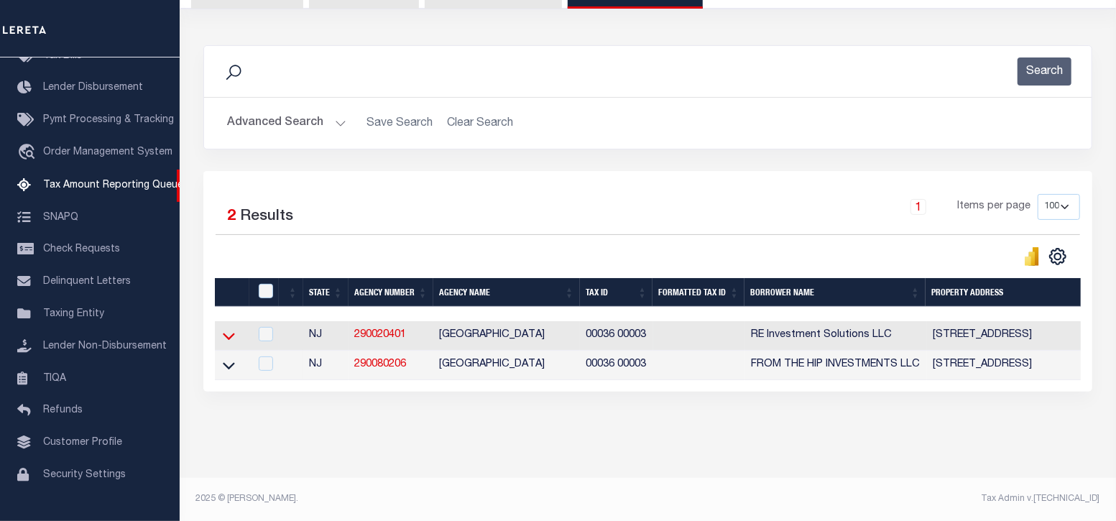
click at [226, 329] on icon at bounding box center [229, 335] width 12 height 15
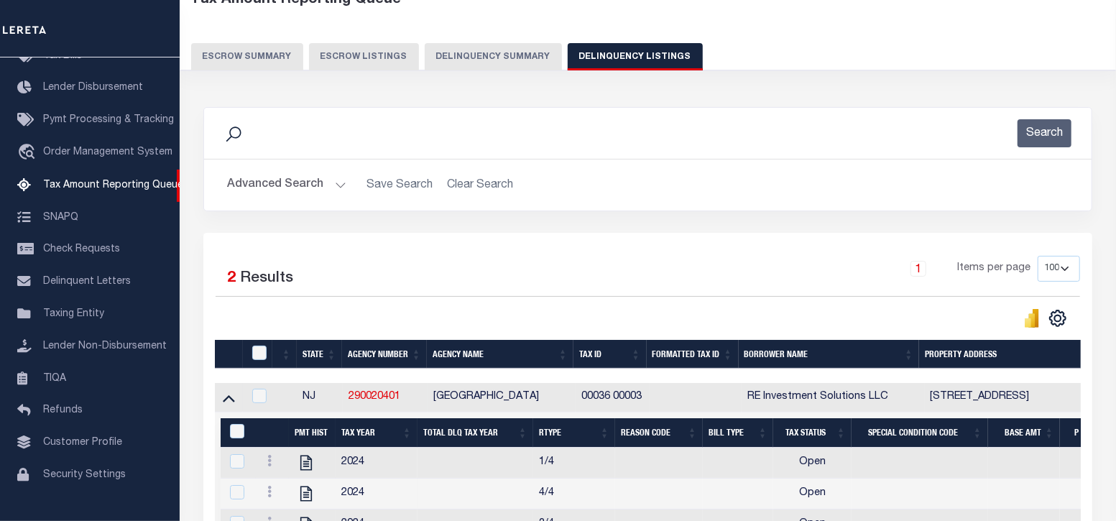
scroll to position [89, 0]
click at [338, 182] on button "Advanced Search" at bounding box center [286, 185] width 119 height 28
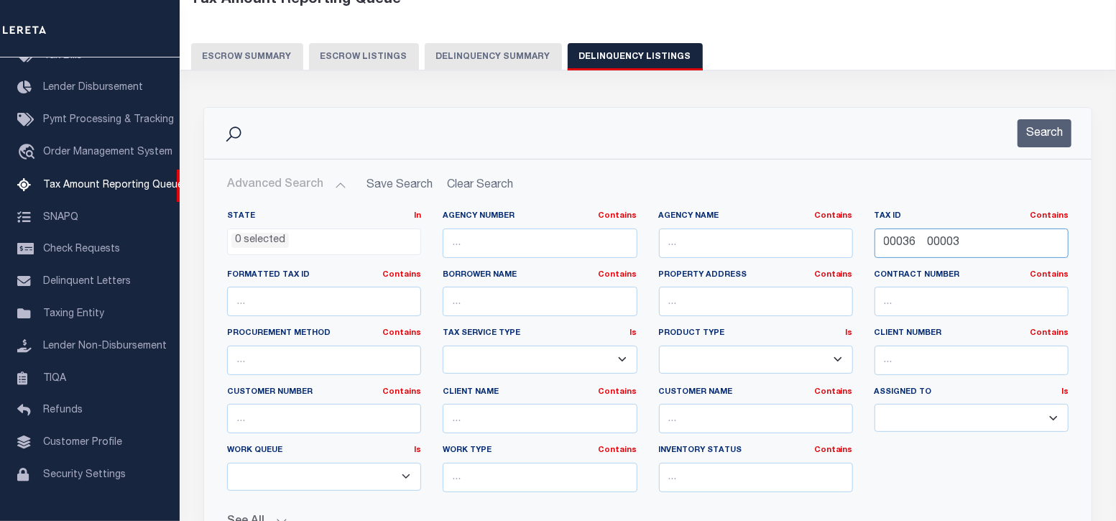
drag, startPoint x: 970, startPoint y: 245, endPoint x: 870, endPoint y: 242, distance: 99.9
click at [870, 242] on div "Tax ID Contains Contains Is 00036 00003" at bounding box center [972, 240] width 216 height 59
paste input "[STREET_ADDRESS]"
drag, startPoint x: 1015, startPoint y: 242, endPoint x: 850, endPoint y: 242, distance: 165.3
click at [850, 242] on div "State In In AK AL AR AZ CA CO CT DC DE FL GA GU HI IA ID IL IN KS [GEOGRAPHIC_D…" at bounding box center [647, 357] width 863 height 293
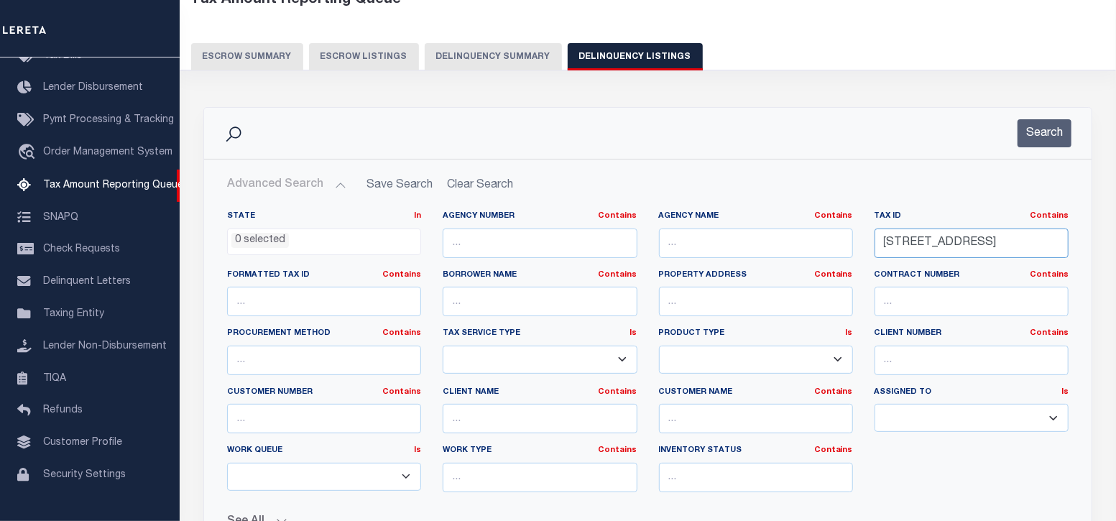
paste input "00036 00003"
type input "00036 00003"
click at [1039, 154] on div "Search" at bounding box center [647, 133] width 887 height 51
click at [1047, 132] on button "Search" at bounding box center [1044, 133] width 54 height 28
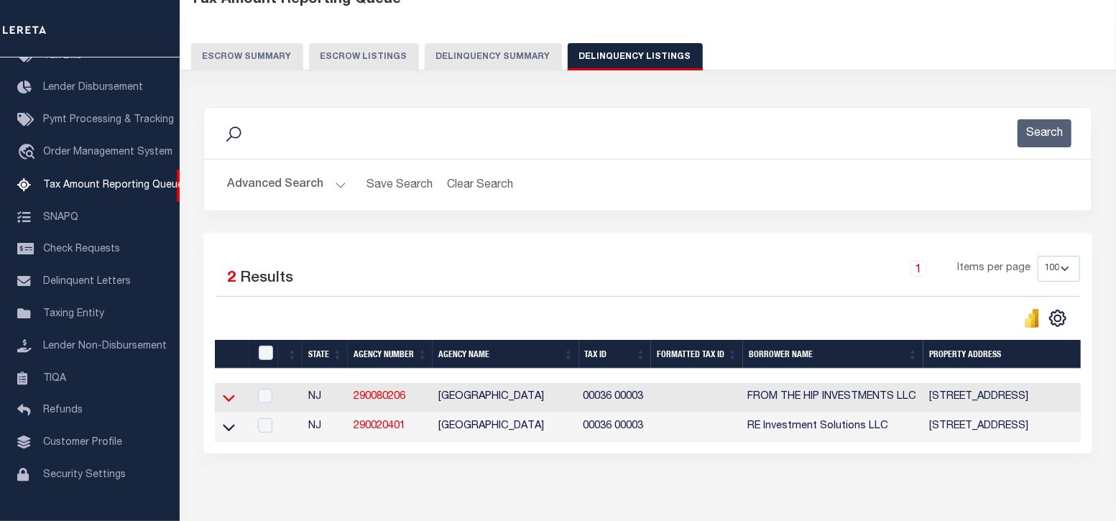
click at [230, 399] on icon at bounding box center [229, 397] width 12 height 15
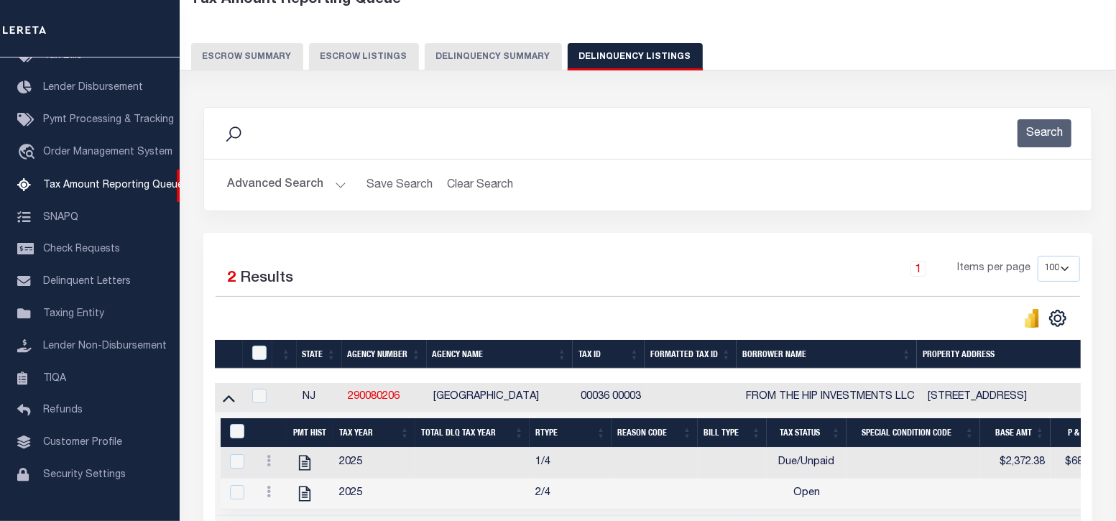
scroll to position [266, 0]
